Goal: Information Seeking & Learning: Find specific fact

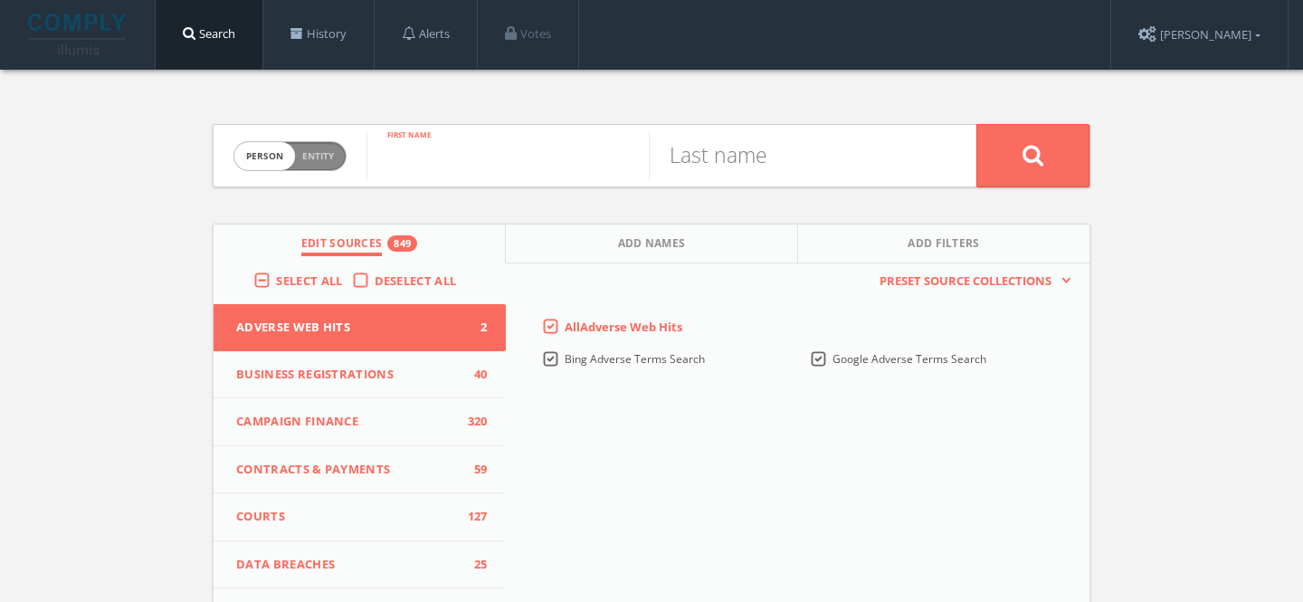
click at [435, 138] on input "text" at bounding box center [507, 155] width 282 height 47
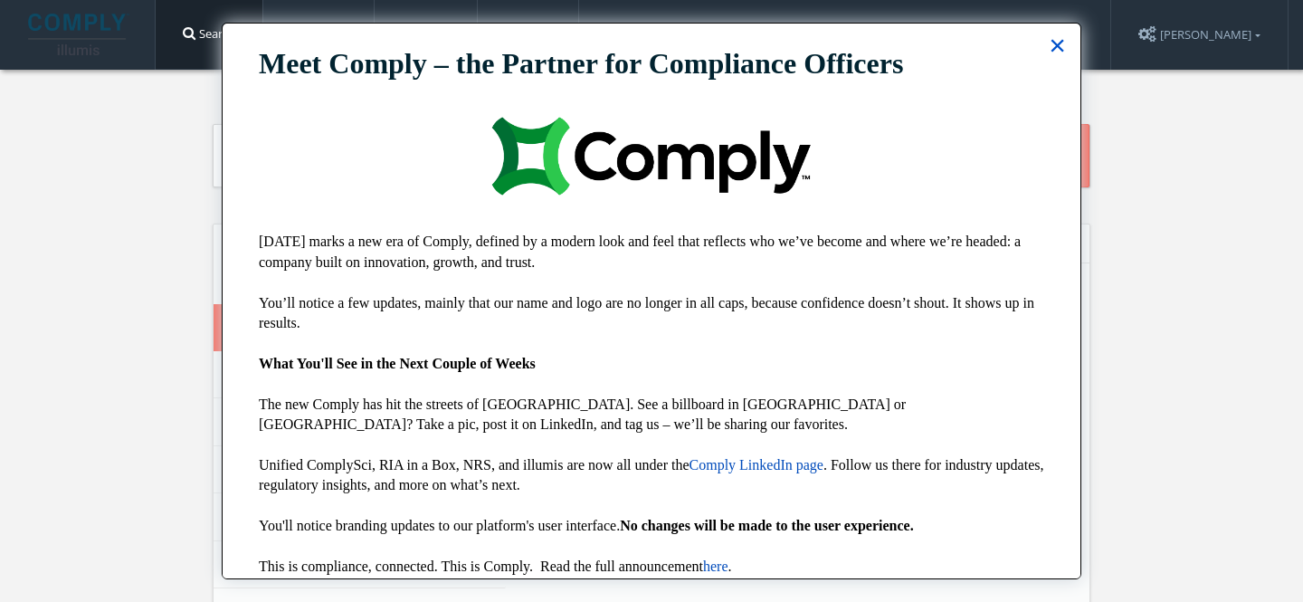
click at [1049, 34] on button "×" at bounding box center [1057, 45] width 17 height 29
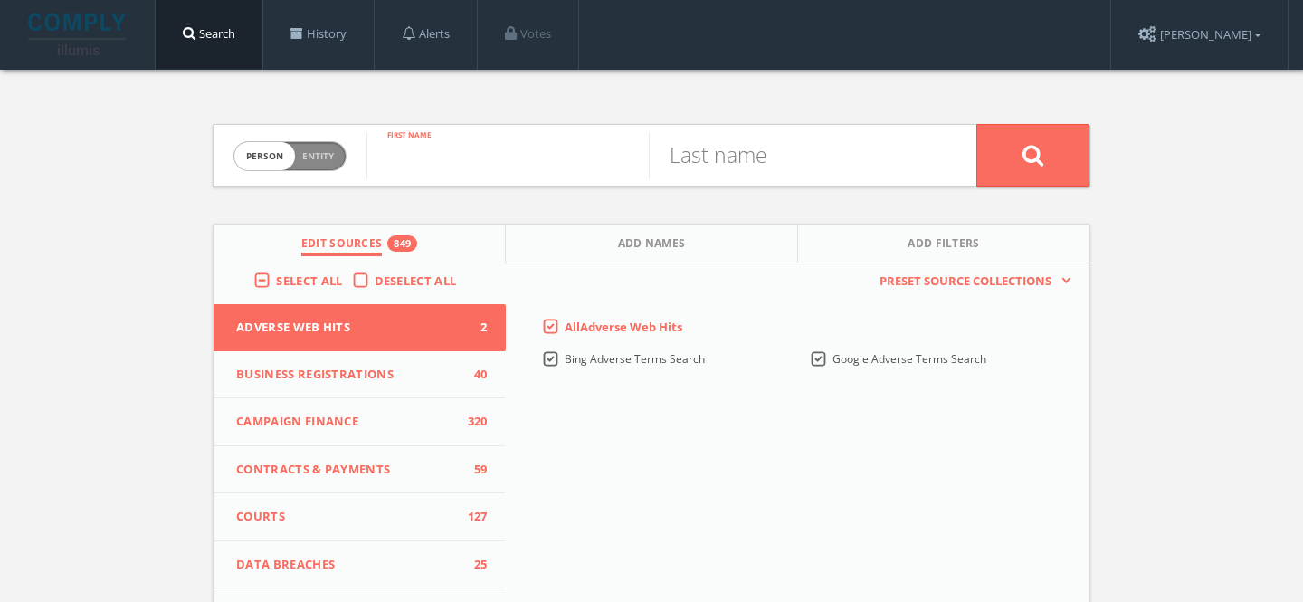
click at [524, 166] on input "text" at bounding box center [507, 155] width 282 height 47
paste input "[PERSON_NAME]"
type input "[PERSON_NAME]"
click at [720, 148] on input "text" at bounding box center [790, 155] width 282 height 47
paste input "[PERSON_NAME]"
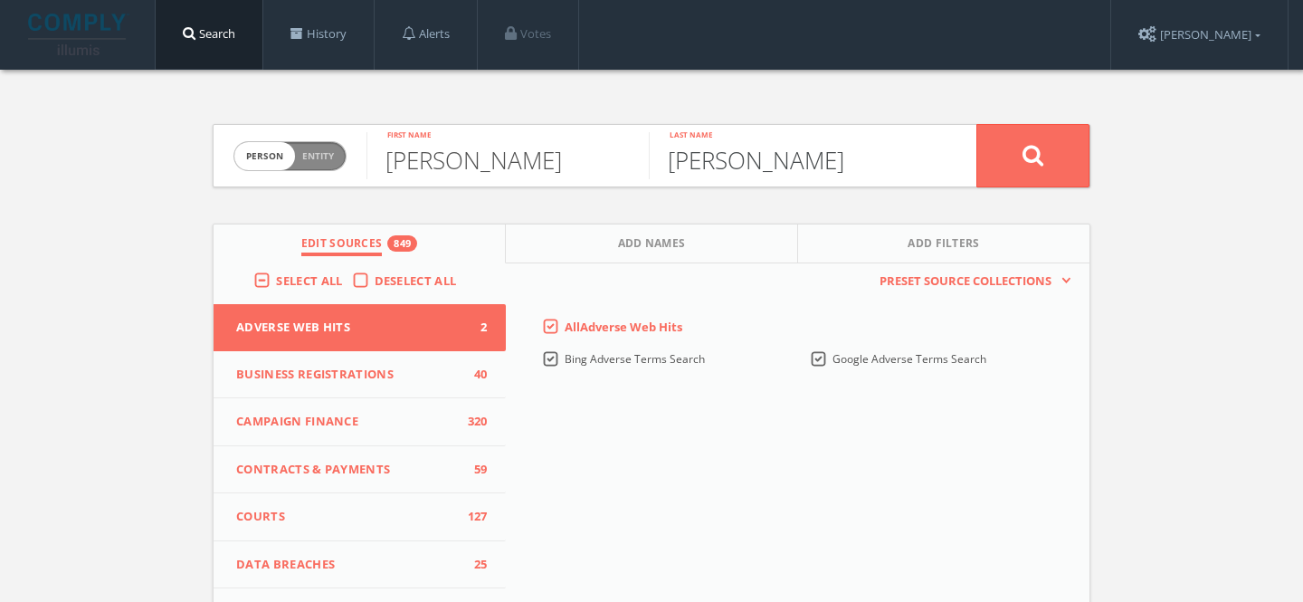
drag, startPoint x: 744, startPoint y: 164, endPoint x: 587, endPoint y: 159, distance: 156.6
click at [587, 159] on form "Person Entity person [PERSON_NAME] First name [PERSON_NAME] Last name" at bounding box center [652, 155] width 878 height 63
type input "Nursalim"
drag, startPoint x: 452, startPoint y: 163, endPoint x: 658, endPoint y: 166, distance: 205.4
click at [658, 166] on form "Person Entity person [PERSON_NAME] First name [PERSON_NAME] Last name" at bounding box center [652, 155] width 878 height 63
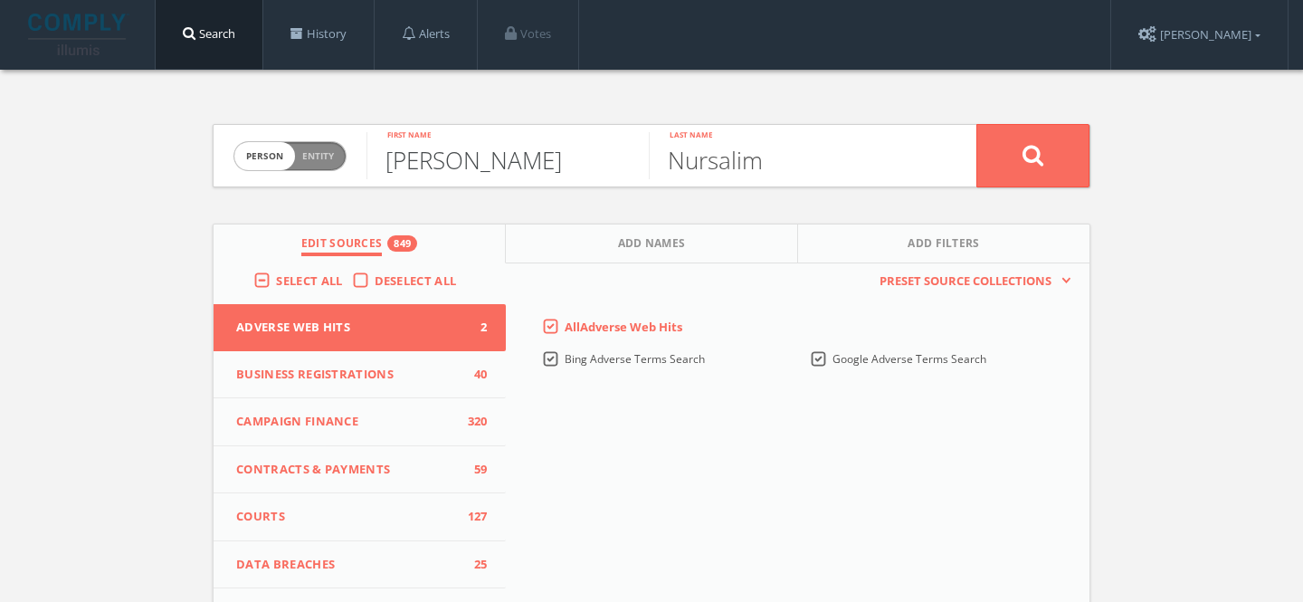
type input "[PERSON_NAME]"
click at [976, 124] on button at bounding box center [1032, 155] width 113 height 63
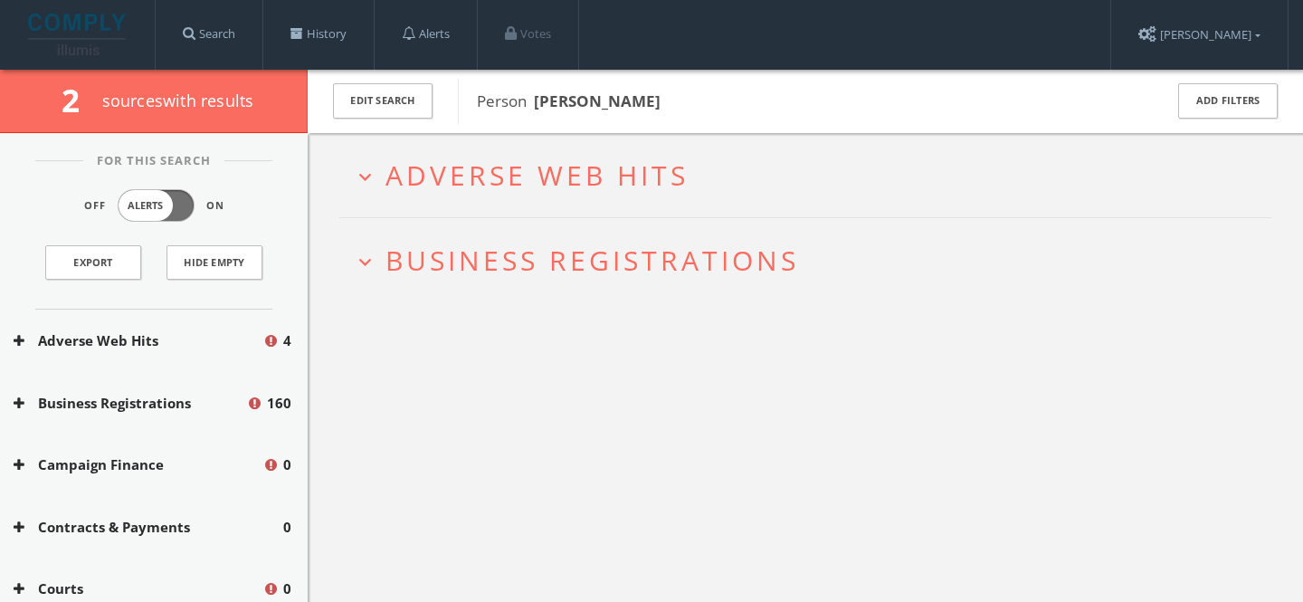
click at [631, 168] on span "Adverse Web Hits" at bounding box center [536, 175] width 303 height 37
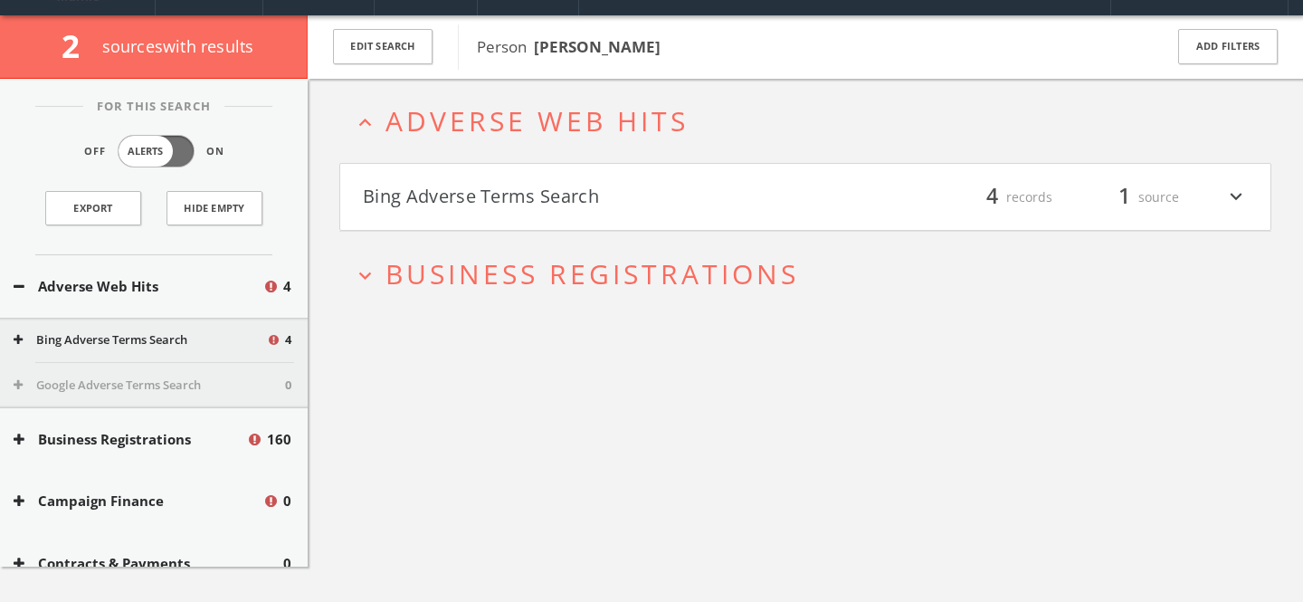
click at [601, 203] on button "Bing Adverse Terms Search" at bounding box center [584, 197] width 442 height 31
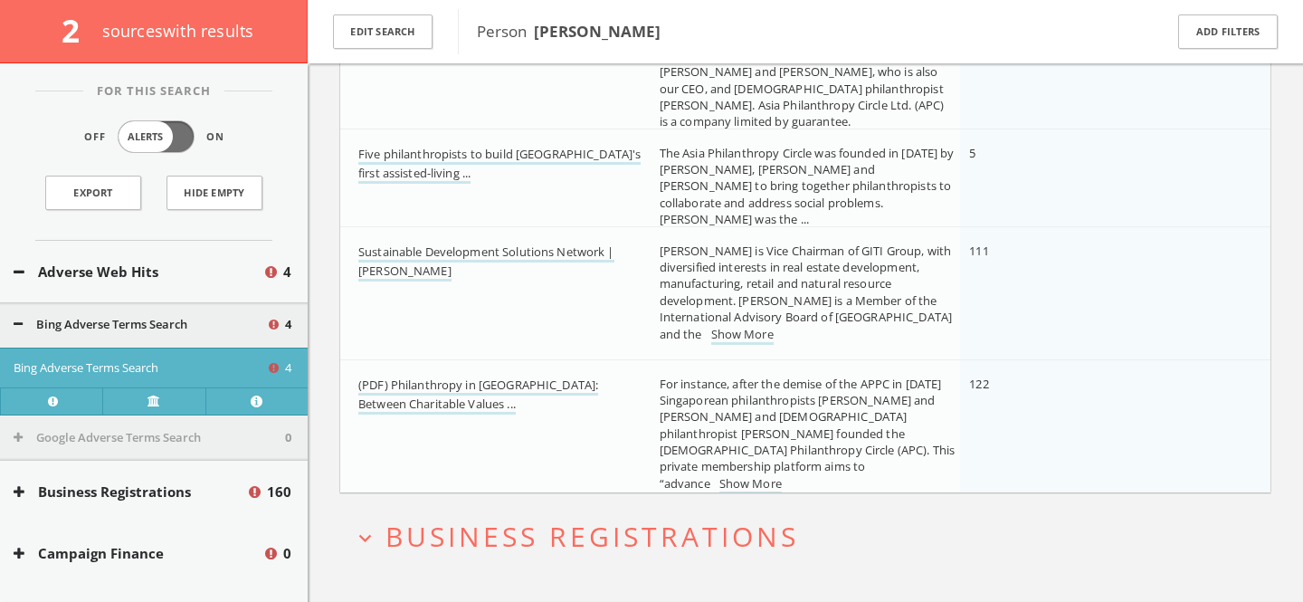
scroll to position [421, 0]
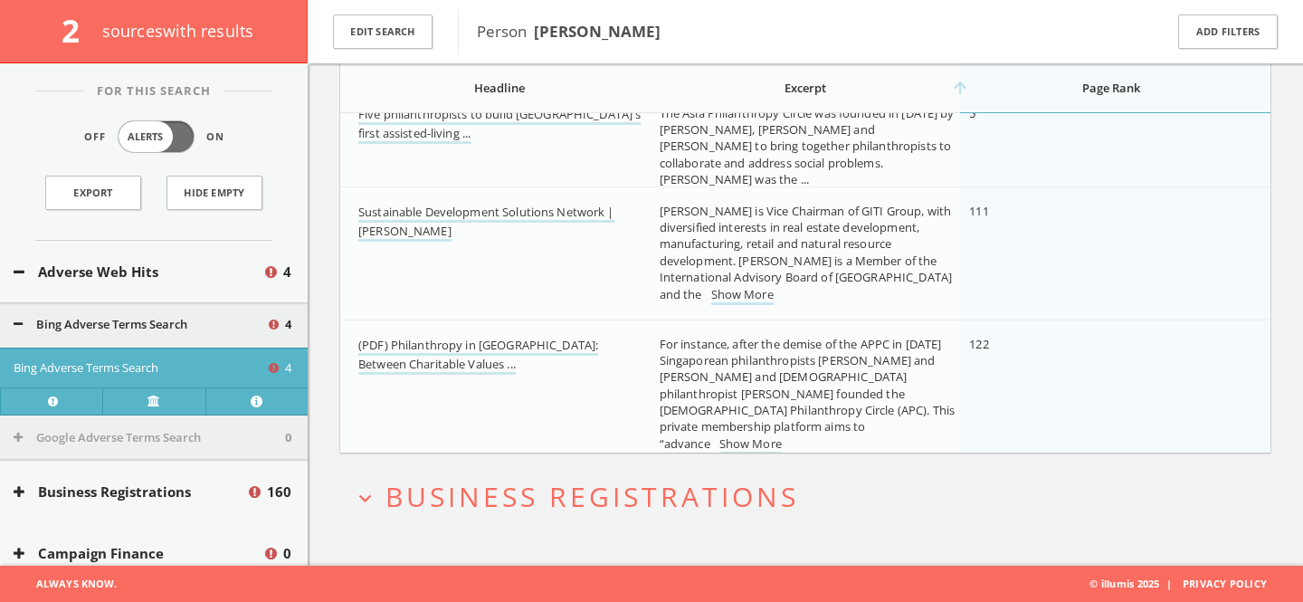
click at [574, 512] on span "Business Registrations" at bounding box center [591, 496] width 413 height 37
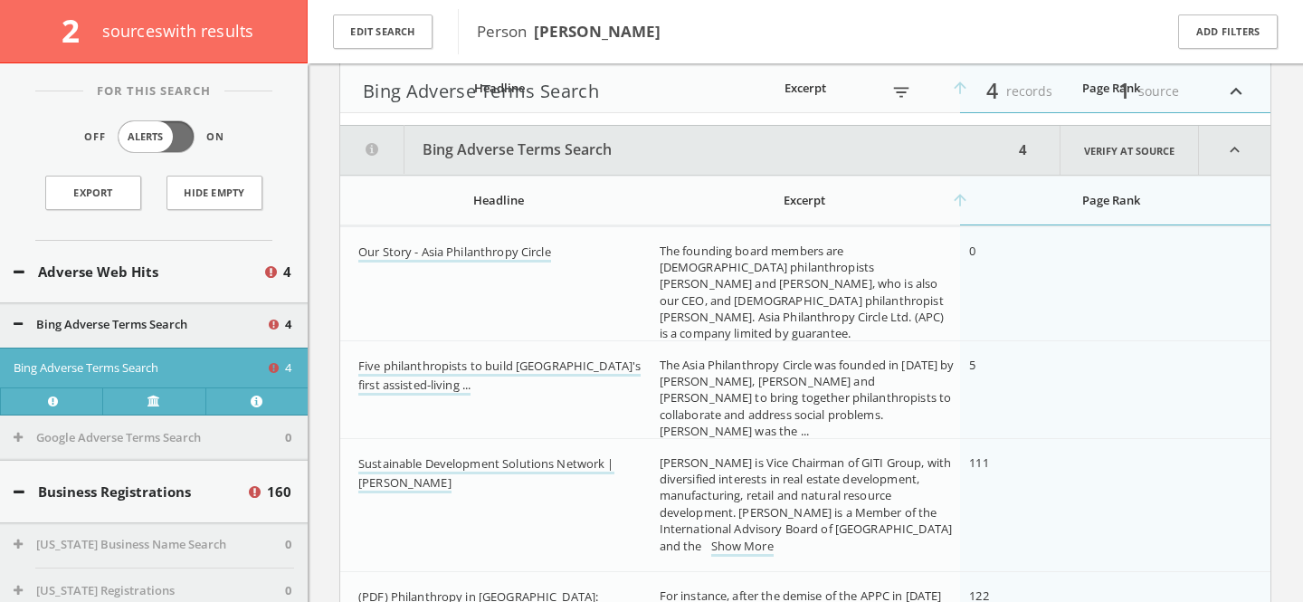
scroll to position [0, 0]
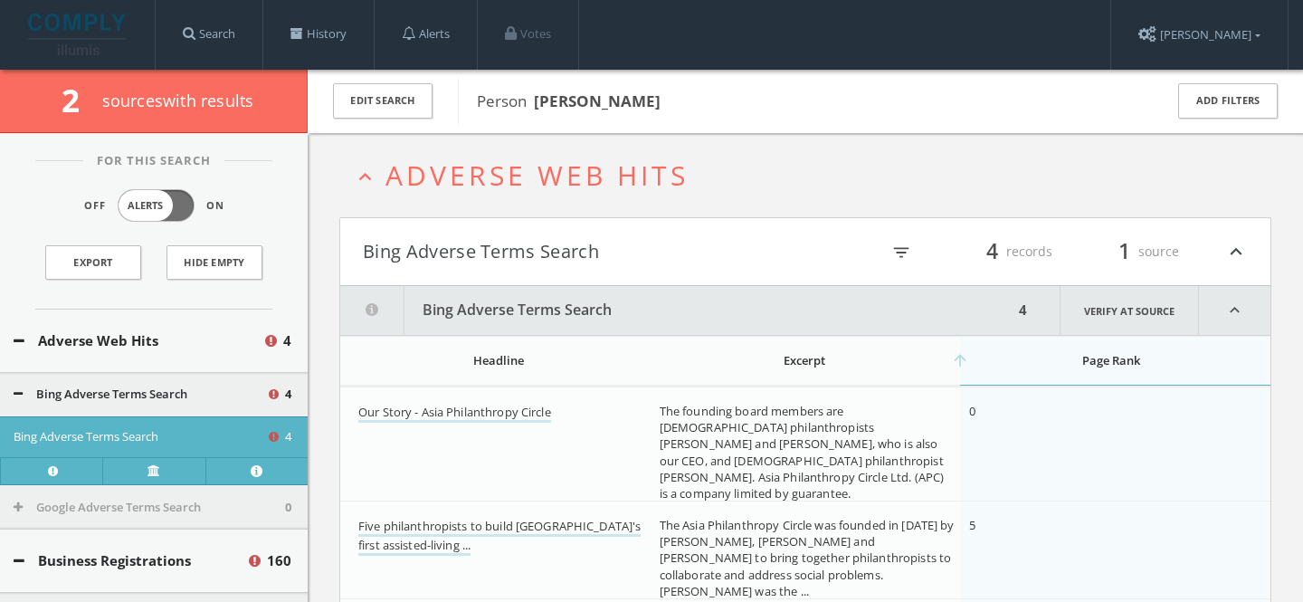
click at [613, 174] on span "Adverse Web Hits" at bounding box center [536, 175] width 303 height 37
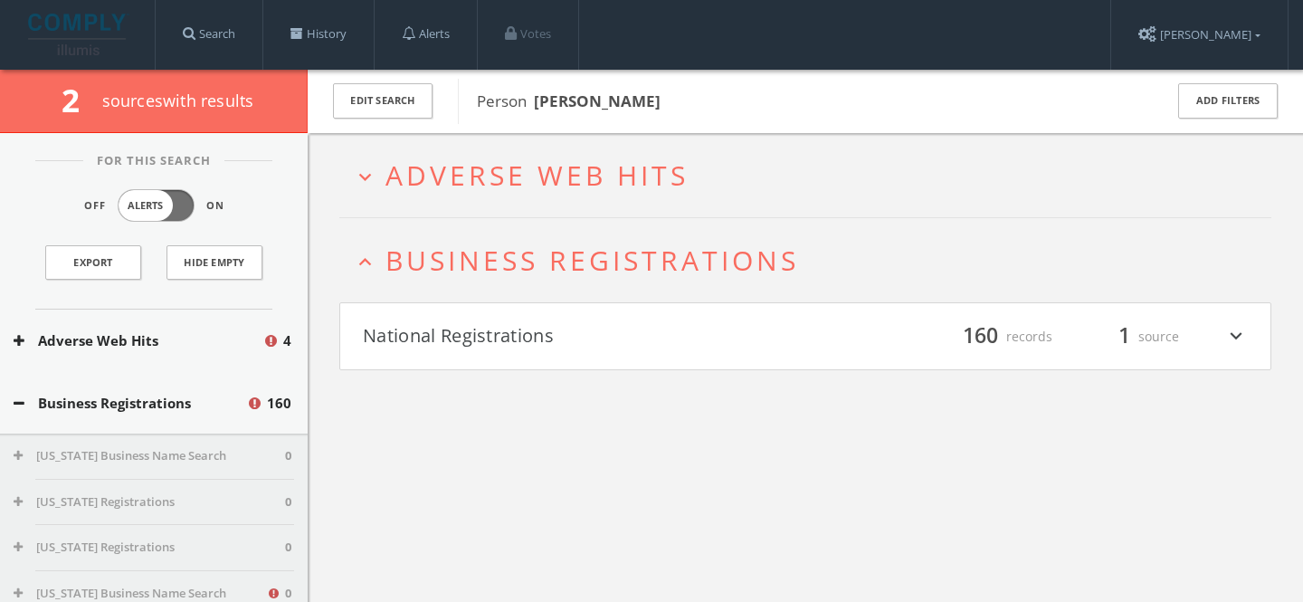
drag, startPoint x: 536, startPoint y: 101, endPoint x: 770, endPoint y: 119, distance: 234.9
click at [770, 119] on div "Person [PERSON_NAME]" at bounding box center [798, 101] width 681 height 45
copy b "[PERSON_NAME]"
